Goal: Task Accomplishment & Management: Use online tool/utility

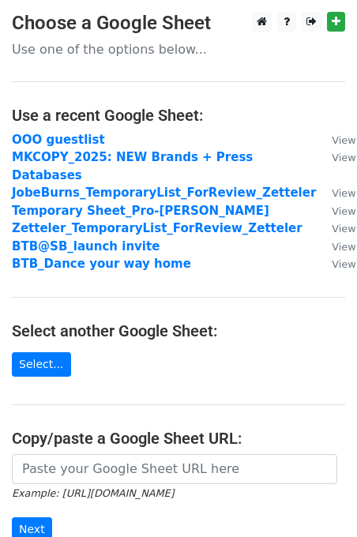
click at [54, 401] on main "Choose a Google Sheet Use one of the options below... Use a recent Google Sheet…" at bounding box center [178, 319] width 357 height 615
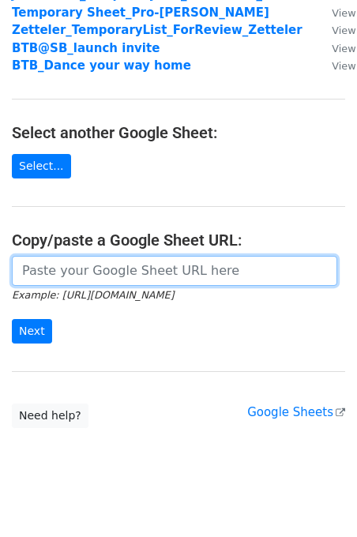
click at [63, 262] on input "url" at bounding box center [174, 271] width 325 height 30
paste input "[URL][DOMAIN_NAME]"
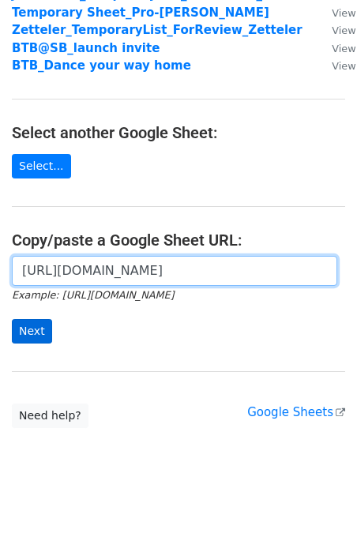
type input "[URL][DOMAIN_NAME]"
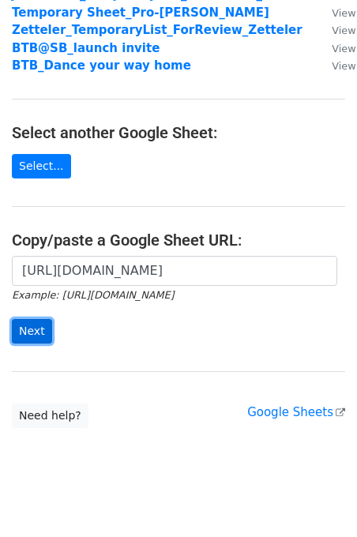
scroll to position [0, 0]
click at [32, 319] on input "Next" at bounding box center [32, 331] width 40 height 24
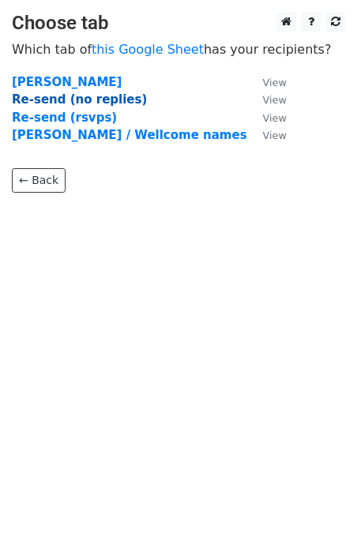
click at [100, 100] on strong "Re-send (no replies)" at bounding box center [79, 99] width 135 height 14
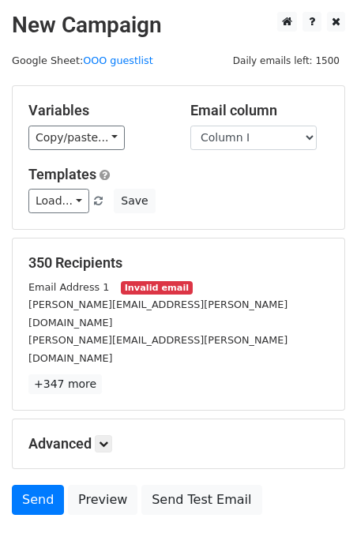
click at [43, 150] on div "Variables Copy/paste... {{Column A}} {{Column B}} {{Column C}} {{Column D}} {{C…" at bounding box center [179, 157] width 332 height 143
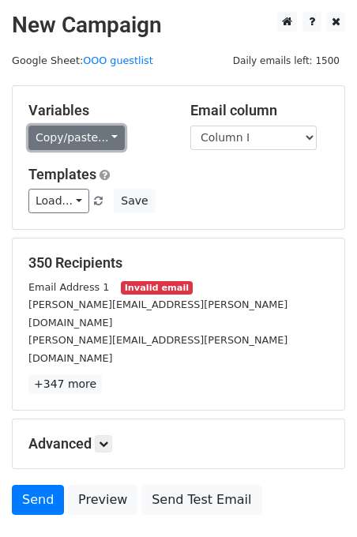
click at [44, 141] on link "Copy/paste..." at bounding box center [76, 138] width 96 height 24
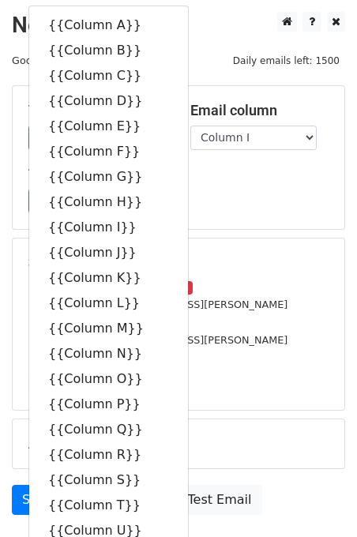
click at [184, 126] on div "Email column Column A Column B Column C Column D Column E Column F Column G Col…" at bounding box center [260, 126] width 162 height 48
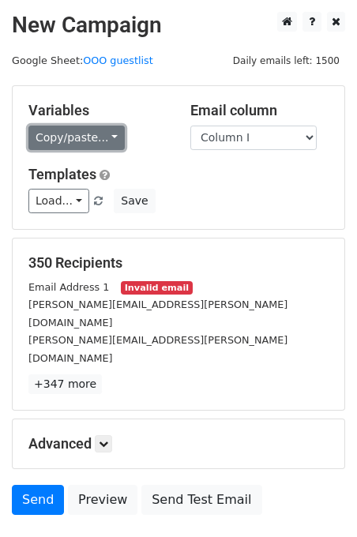
click at [91, 132] on link "Copy/paste..." at bounding box center [76, 138] width 96 height 24
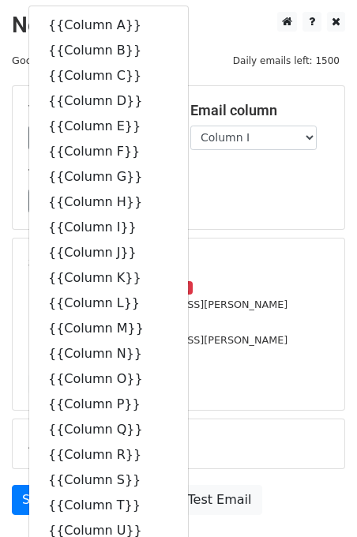
click at [182, 85] on div at bounding box center [178, 85] width 357 height 1
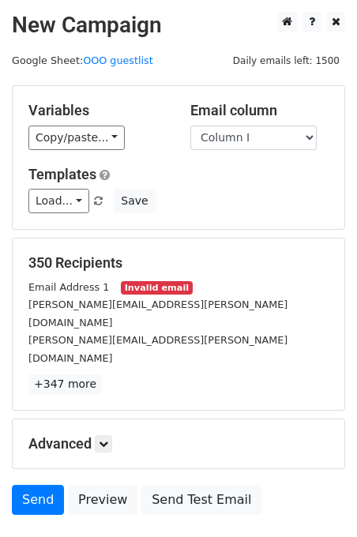
click at [161, 83] on main "New Campaign Daily emails left: 1500 Google Sheet: OOO guestlist Variables Copy…" at bounding box center [178, 267] width 357 height 511
click at [109, 62] on link "OOO guestlist" at bounding box center [118, 61] width 70 height 12
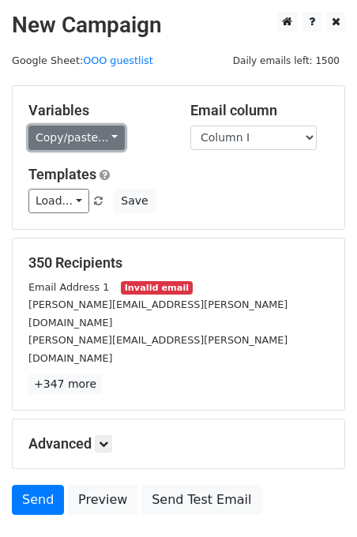
click at [73, 133] on link "Copy/paste..." at bounding box center [76, 138] width 96 height 24
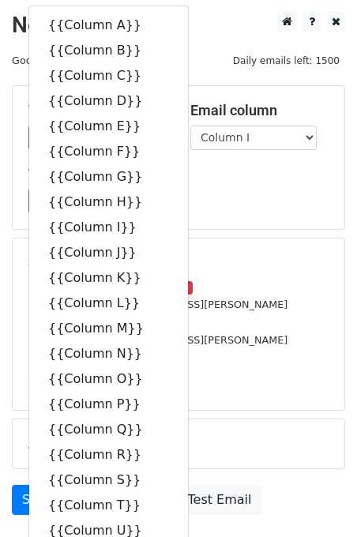
click at [194, 117] on h5 "Email column" at bounding box center [259, 110] width 138 height 17
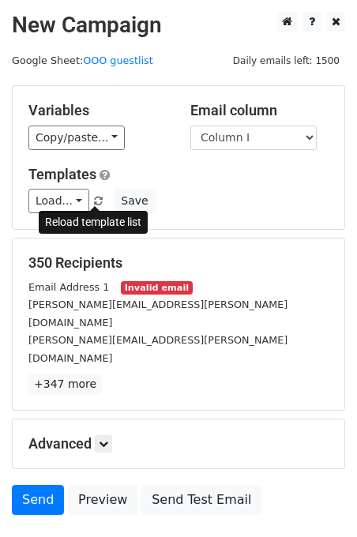
click at [97, 203] on span at bounding box center [98, 202] width 9 height 10
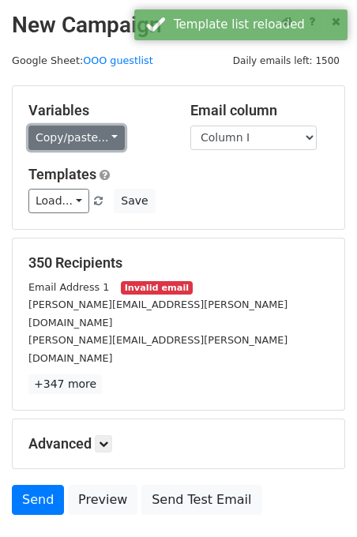
click at [106, 133] on link "Copy/paste..." at bounding box center [76, 138] width 96 height 24
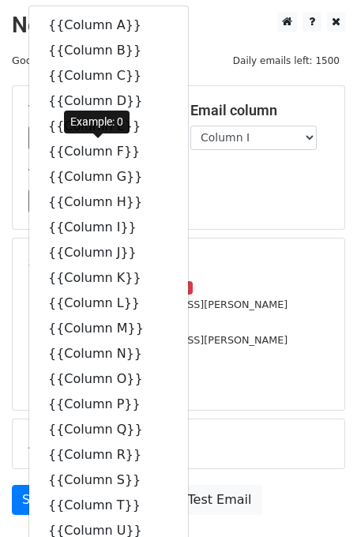
click at [192, 71] on main "New Campaign Daily emails left: 1500 Google Sheet: OOO guestlist Variables Copy…" at bounding box center [178, 267] width 357 height 511
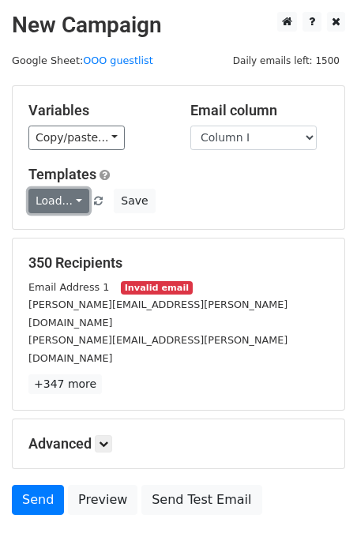
click at [55, 205] on link "Load..." at bounding box center [58, 201] width 61 height 24
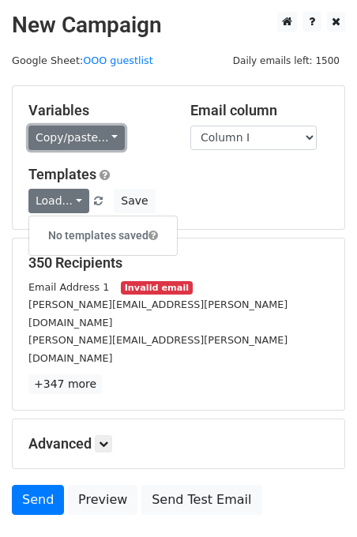
click at [107, 131] on link "Copy/paste..." at bounding box center [76, 138] width 96 height 24
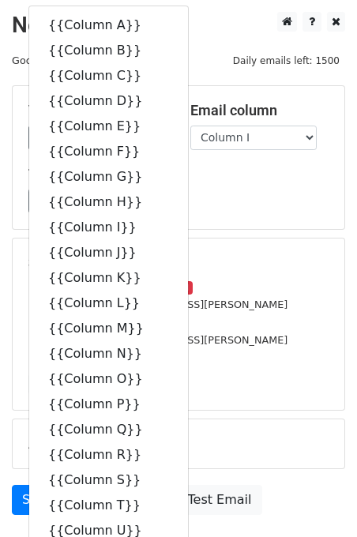
click at [195, 85] on div at bounding box center [178, 85] width 357 height 1
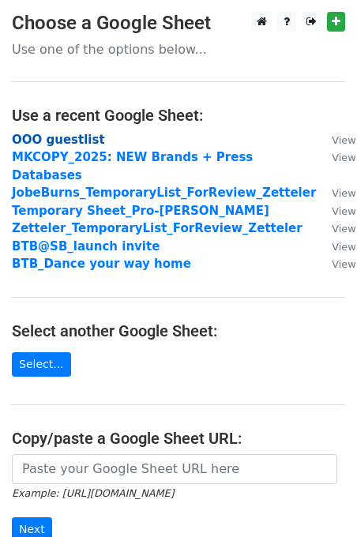
click at [65, 145] on strong "OOO guestlist" at bounding box center [58, 140] width 93 height 14
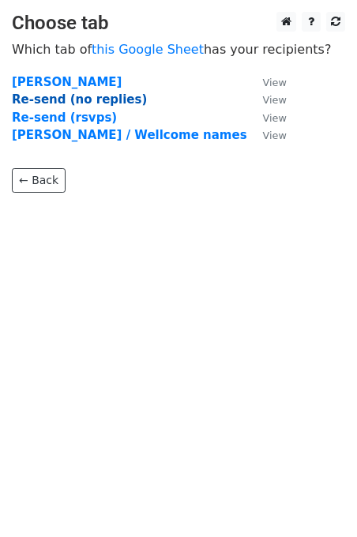
click at [100, 99] on strong "Re-send (no replies)" at bounding box center [79, 99] width 135 height 14
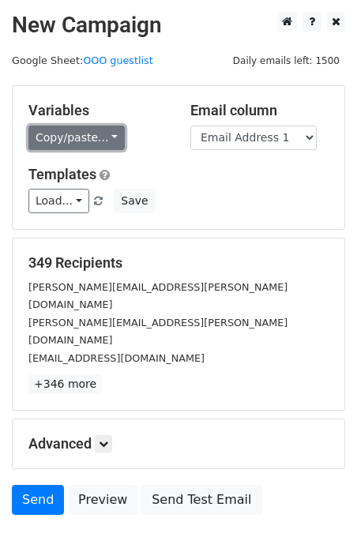
click at [89, 141] on link "Copy/paste..." at bounding box center [76, 138] width 96 height 24
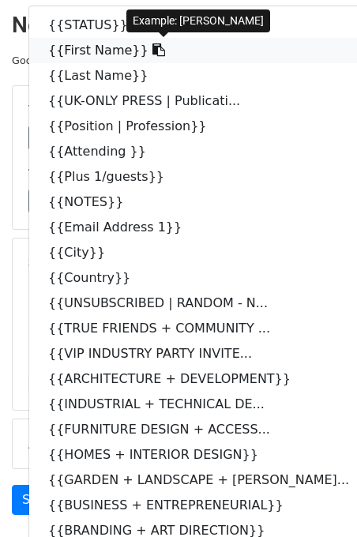
click at [103, 57] on link "{{First Name}}" at bounding box center [206, 50] width 355 height 25
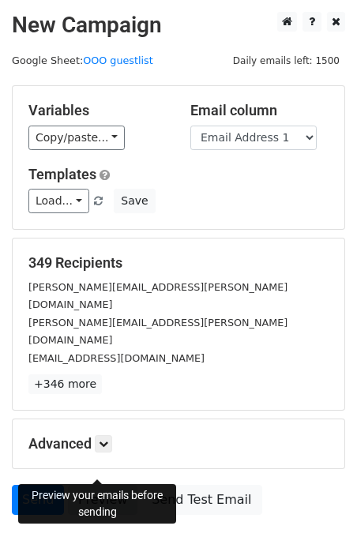
click at [117, 485] on link "Preview" at bounding box center [103, 500] width 70 height 30
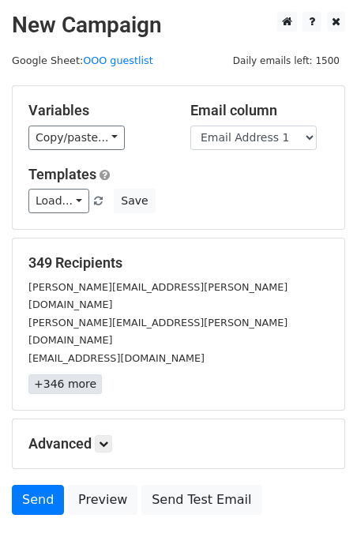
click at [72, 374] on link "+346 more" at bounding box center [64, 384] width 73 height 20
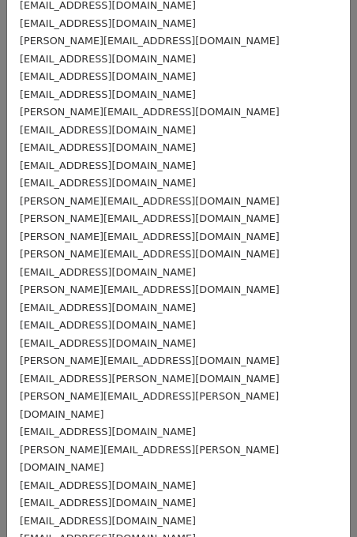
scroll to position [5808, 0]
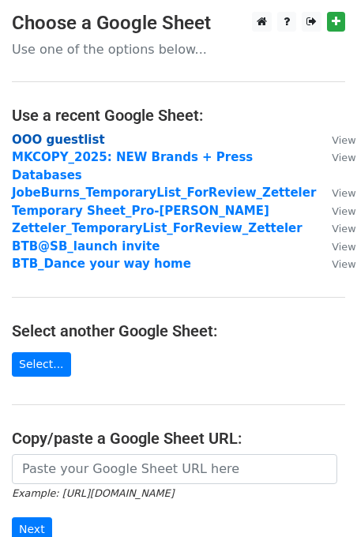
click at [55, 140] on strong "OOO guestlist" at bounding box center [58, 140] width 93 height 14
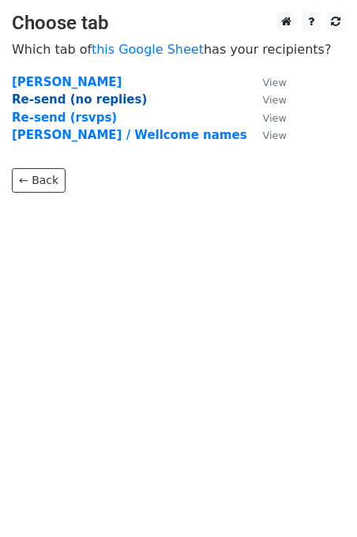
click at [92, 100] on strong "Re-send (no replies)" at bounding box center [79, 99] width 135 height 14
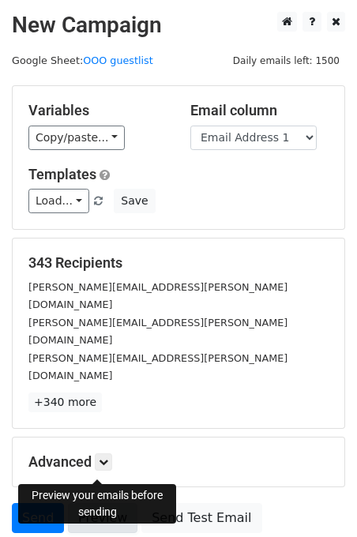
click at [92, 503] on link "Preview" at bounding box center [103, 518] width 70 height 30
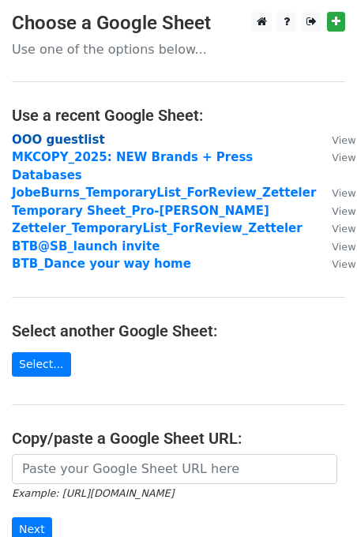
click at [78, 141] on strong "OOO guestlist" at bounding box center [58, 140] width 93 height 14
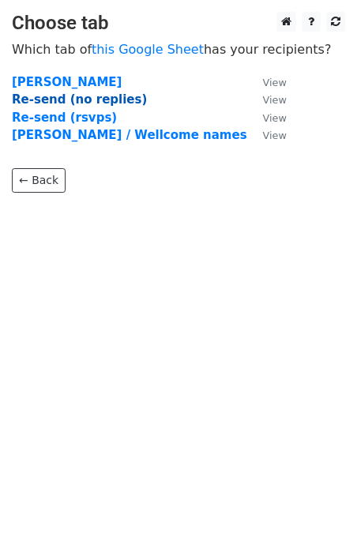
click at [120, 101] on strong "Re-send (no replies)" at bounding box center [79, 99] width 135 height 14
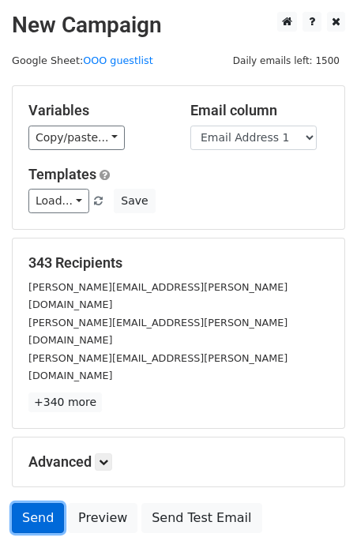
click at [45, 503] on link "Send" at bounding box center [38, 518] width 52 height 30
